Goal: Transaction & Acquisition: Purchase product/service

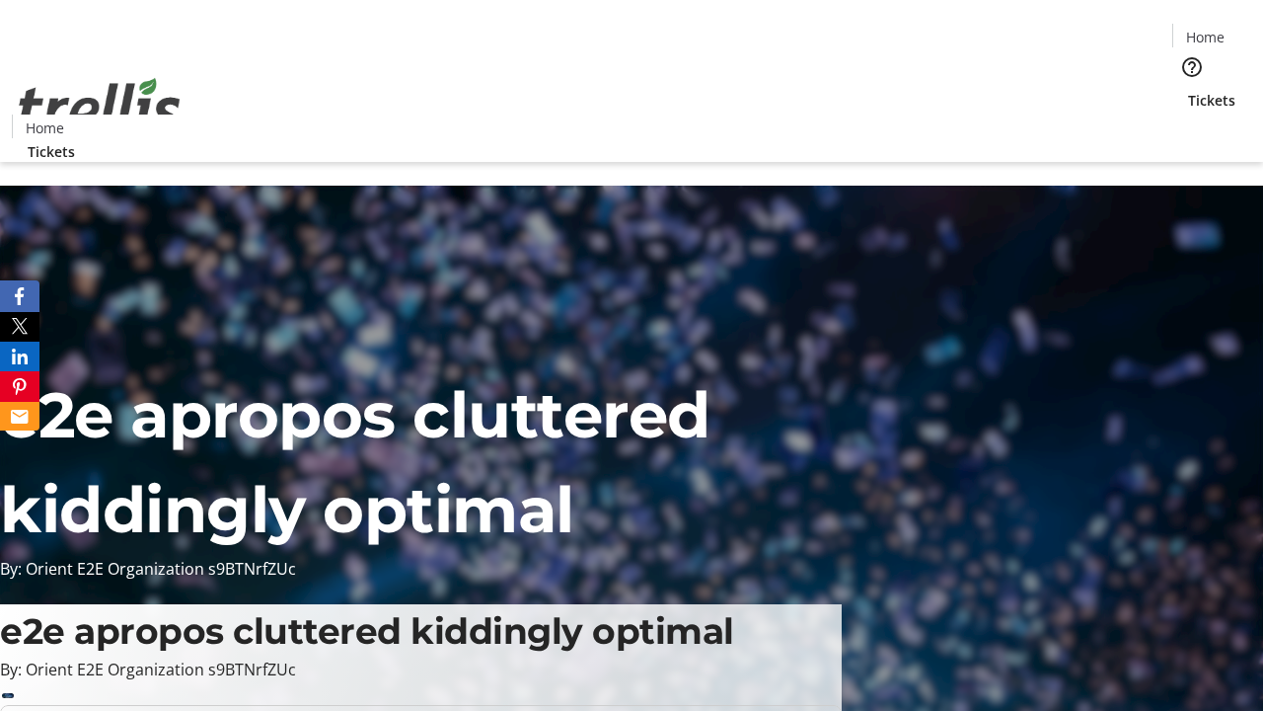
click at [1188, 90] on span "Tickets" at bounding box center [1211, 100] width 47 height 21
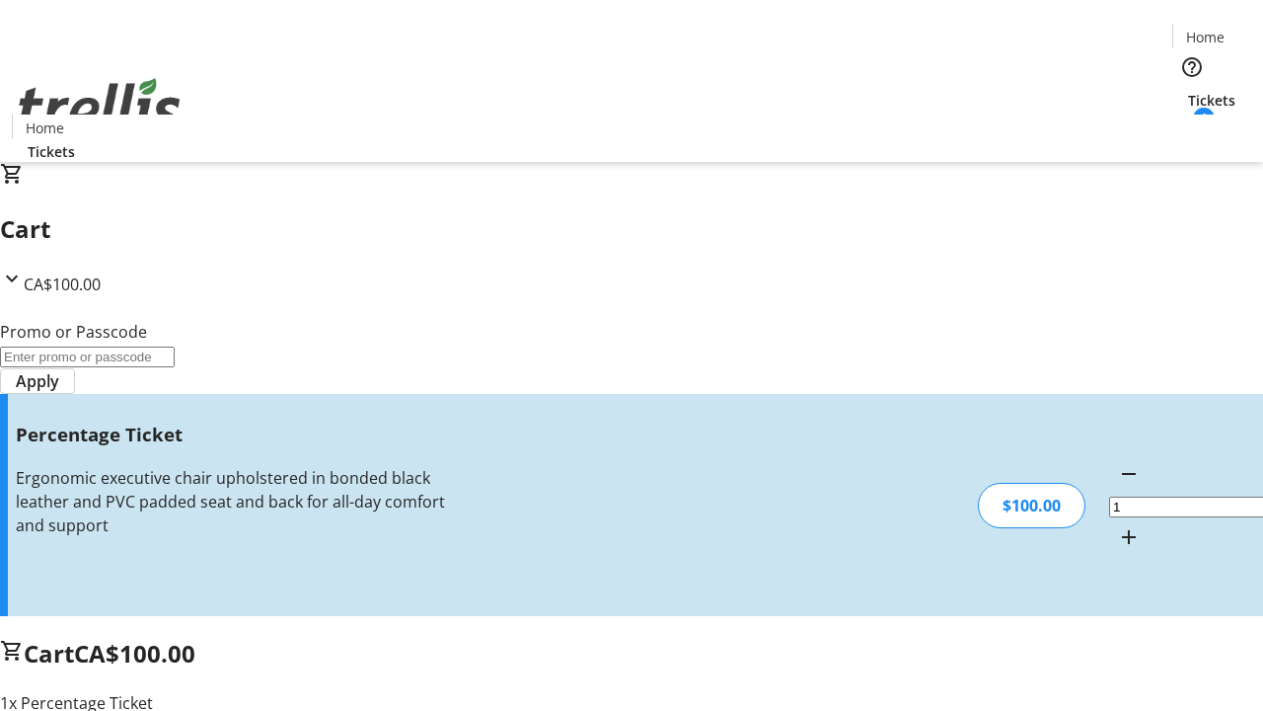
type input "FOO"
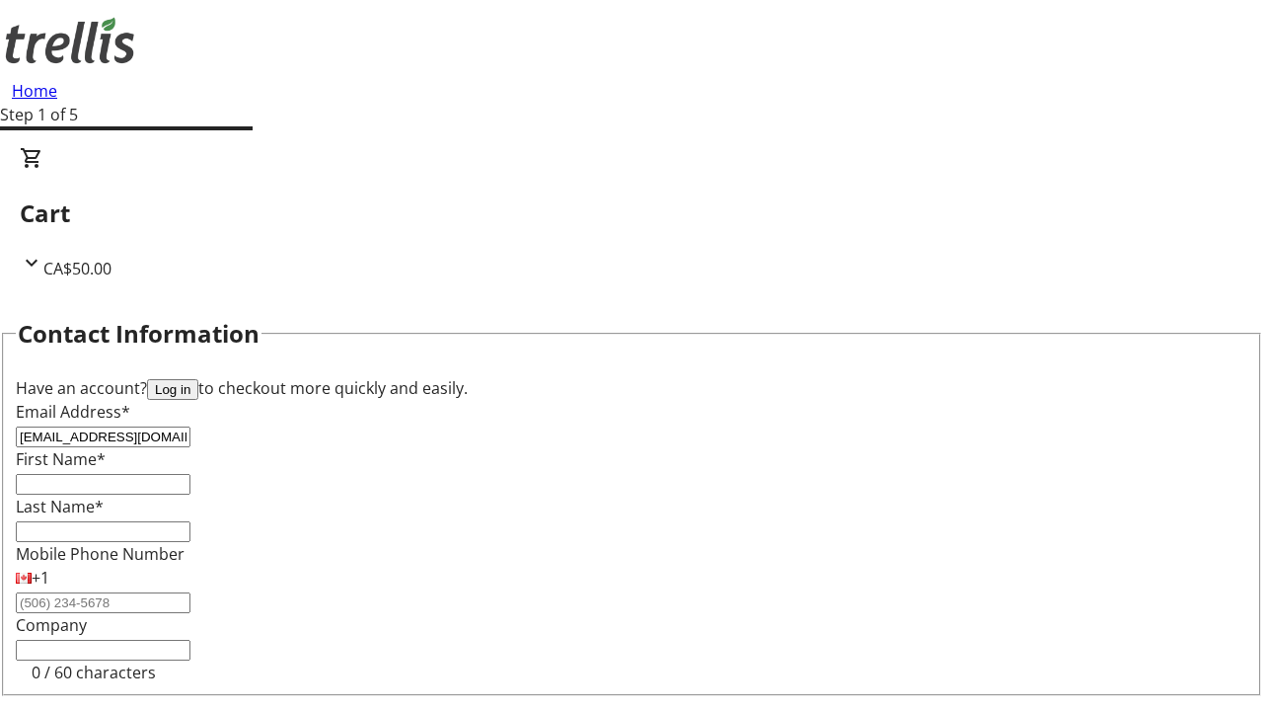
type input "[EMAIL_ADDRESS][DOMAIN_NAME]"
type input "[GEOGRAPHIC_DATA]"
type input "[PERSON_NAME]"
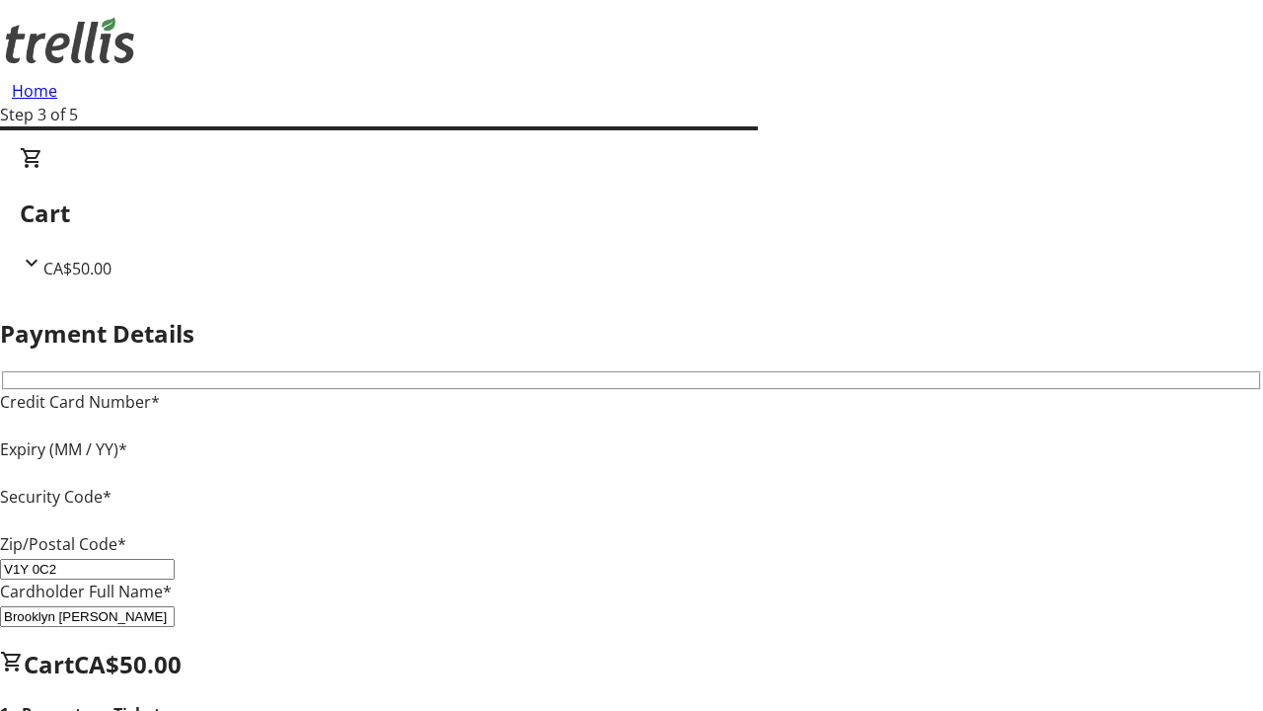
type input "V1Y 0C2"
